Goal: Check status

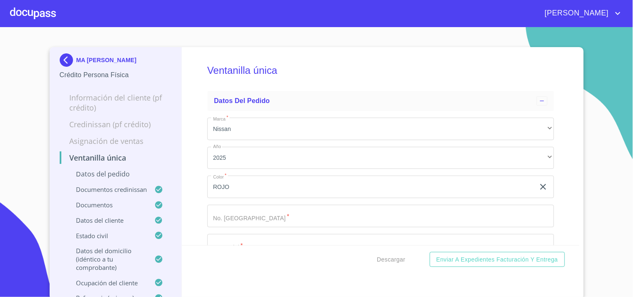
click at [68, 60] on img at bounding box center [68, 59] width 17 height 13
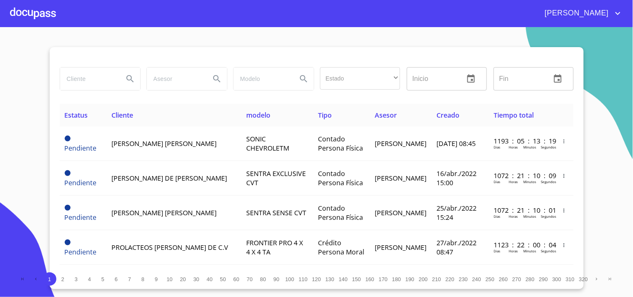
click at [76, 76] on input "search" at bounding box center [88, 79] width 57 height 23
type input "r"
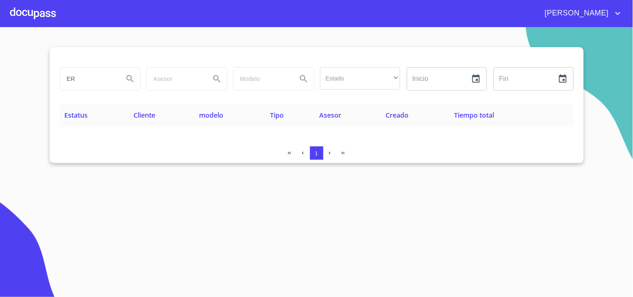
type input "E"
type input "V"
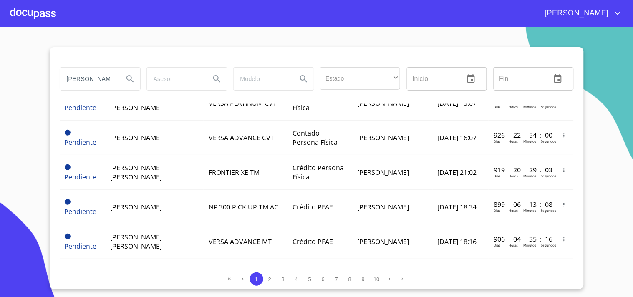
scroll to position [745, 0]
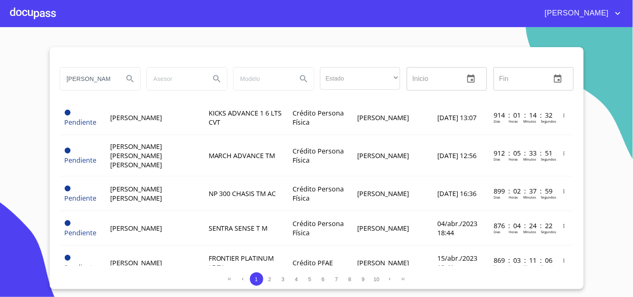
drag, startPoint x: 106, startPoint y: 83, endPoint x: 12, endPoint y: 77, distance: 94.5
click at [12, 77] on section "[PERSON_NAME] Estado ​ ​ Inicio ​ Fin ​ Estatus Cliente modelo Tipo Asesor Crea…" at bounding box center [316, 162] width 633 height 270
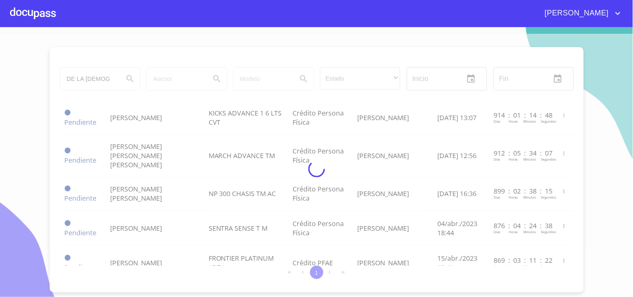
scroll to position [0, 0]
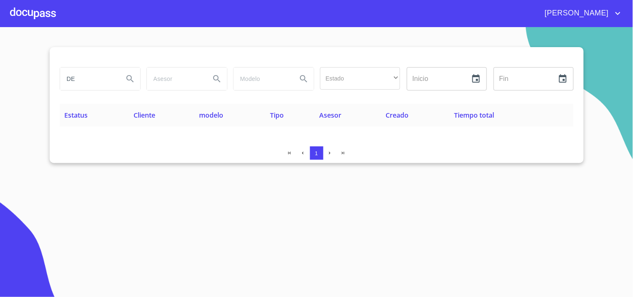
type input "D"
type input "J"
type input "D"
type input "[PERSON_NAME]"
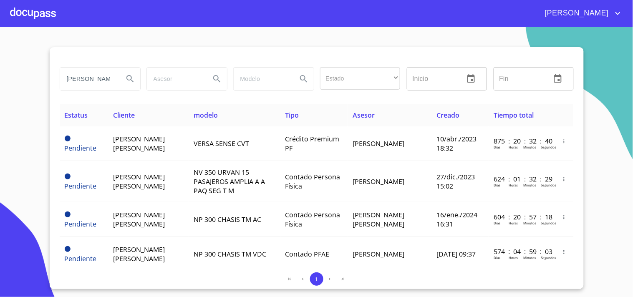
drag, startPoint x: 103, startPoint y: 78, endPoint x: 0, endPoint y: 86, distance: 103.0
click at [0, 86] on section "[PERSON_NAME] Estado ​ ​ Inicio ​ Fin ​ Estatus Cliente modelo Tipo Asesor Crea…" at bounding box center [316, 162] width 633 height 270
